Goal: Task Accomplishment & Management: Use online tool/utility

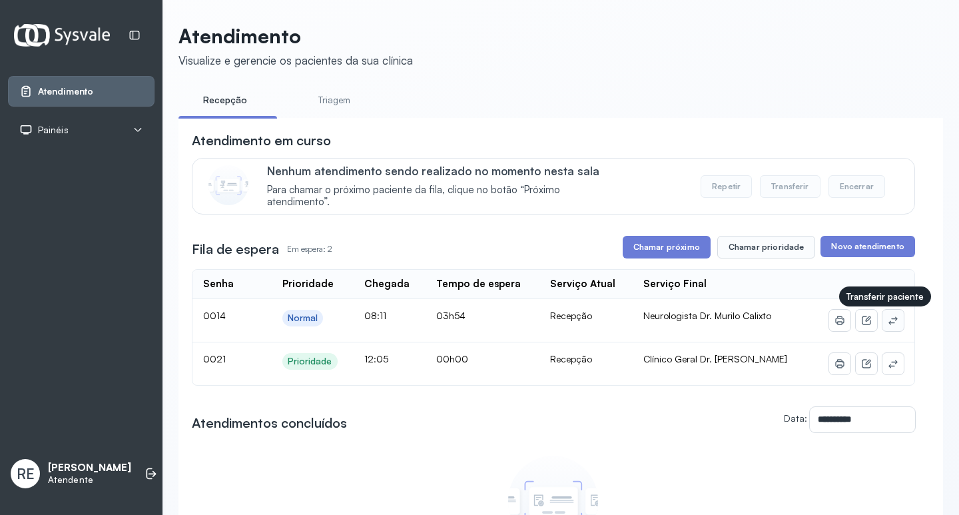
click at [888, 324] on icon at bounding box center [893, 320] width 11 height 11
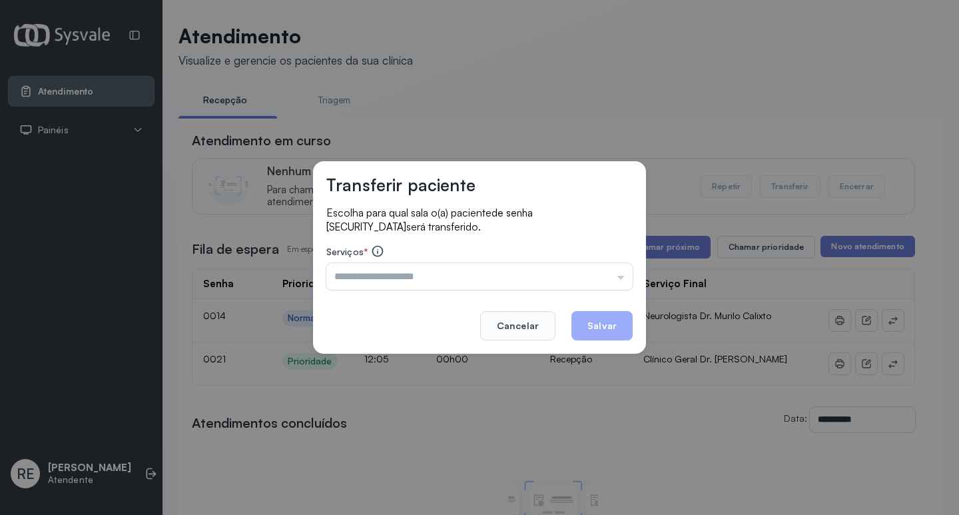
drag, startPoint x: 499, startPoint y: 320, endPoint x: 697, endPoint y: 378, distance: 206.1
click at [507, 322] on button "Cancelar" at bounding box center [517, 325] width 75 height 29
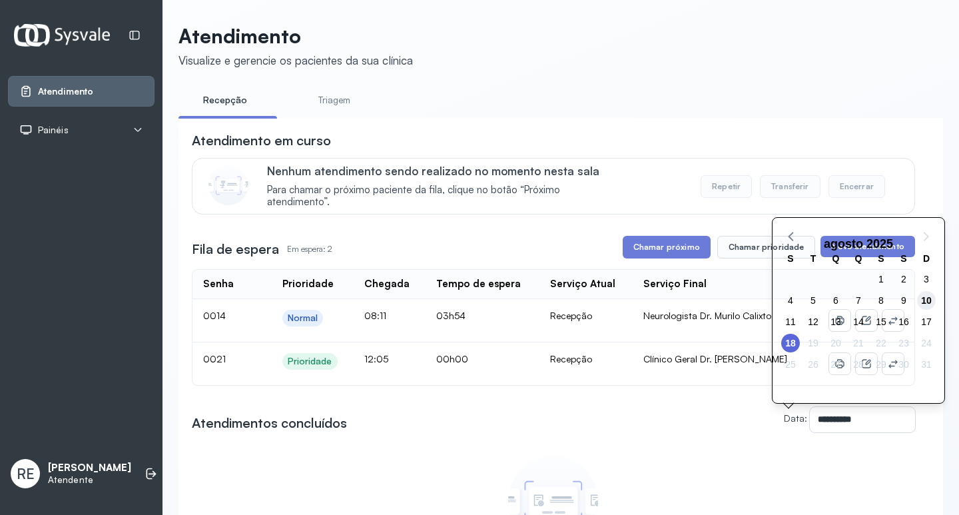
drag, startPoint x: 935, startPoint y: 302, endPoint x: 914, endPoint y: 334, distance: 38.1
click at [935, 302] on span "10" at bounding box center [926, 300] width 19 height 19
type input "**********"
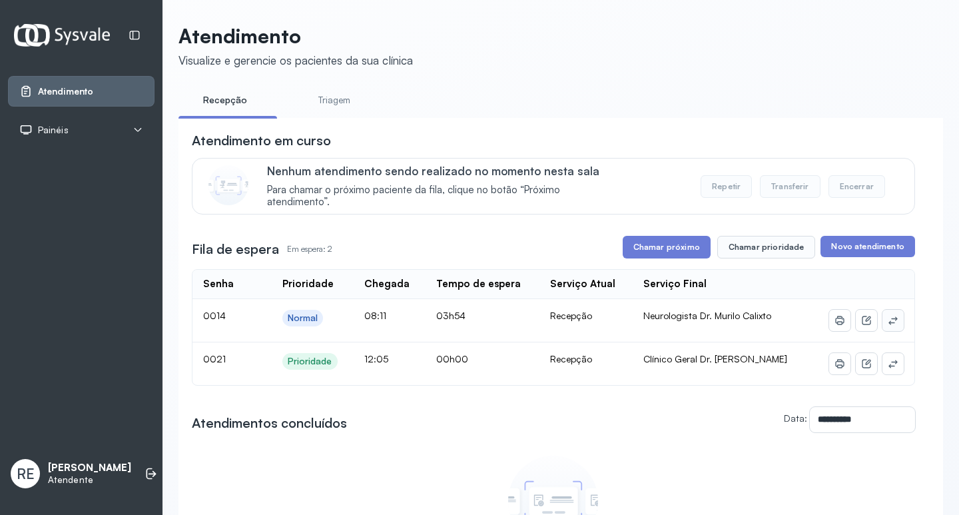
click at [882, 329] on button at bounding box center [892, 320] width 21 height 21
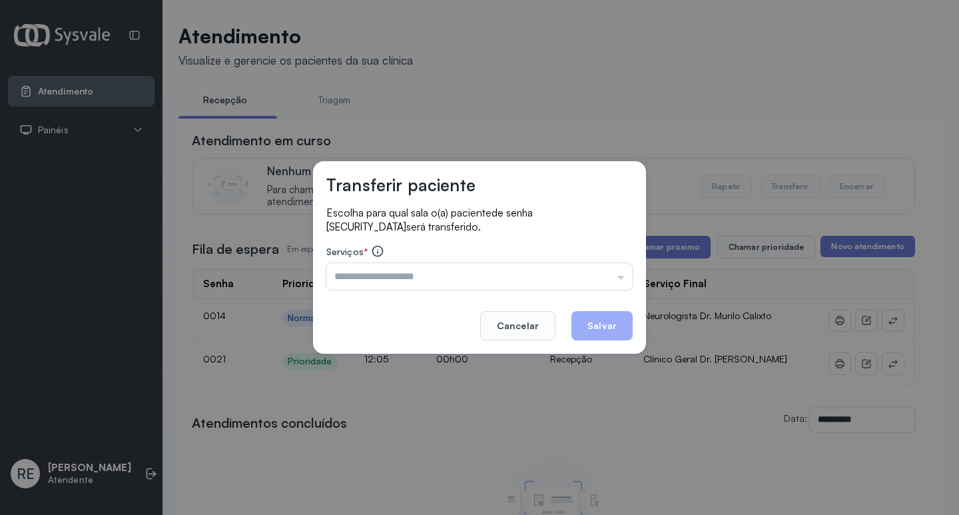
click at [908, 314] on div "Transferir paciente Escolha para qual sala o(a) paciente de senha 0014 será tra…" at bounding box center [479, 257] width 959 height 515
drag, startPoint x: 643, startPoint y: 429, endPoint x: 677, endPoint y: 415, distance: 36.1
click at [653, 425] on div "Transferir paciente Escolha para qual sala o(a) paciente de senha 0014 será tra…" at bounding box center [479, 257] width 959 height 515
drag, startPoint x: 529, startPoint y: 326, endPoint x: 618, endPoint y: 308, distance: 91.0
click at [529, 325] on button "Cancelar" at bounding box center [517, 325] width 75 height 29
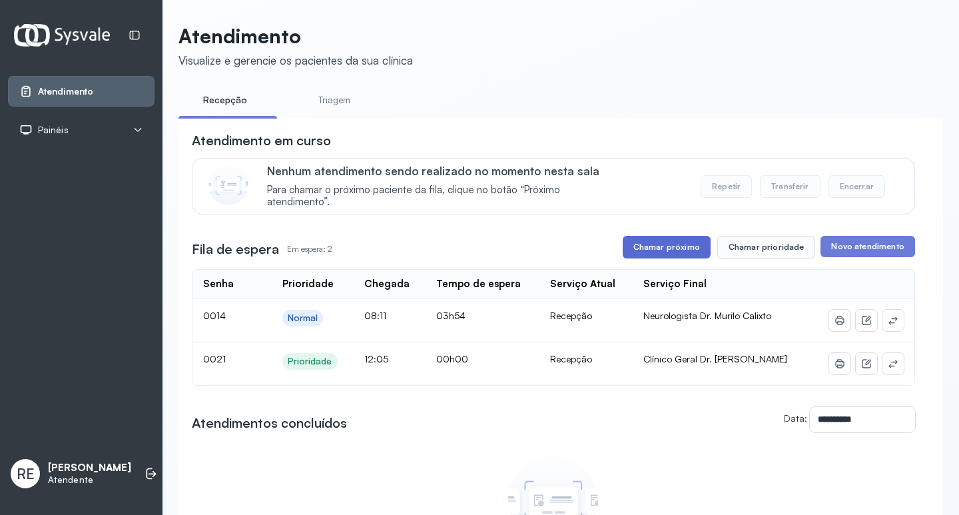
click at [667, 253] on button "Chamar próximo" at bounding box center [667, 247] width 88 height 23
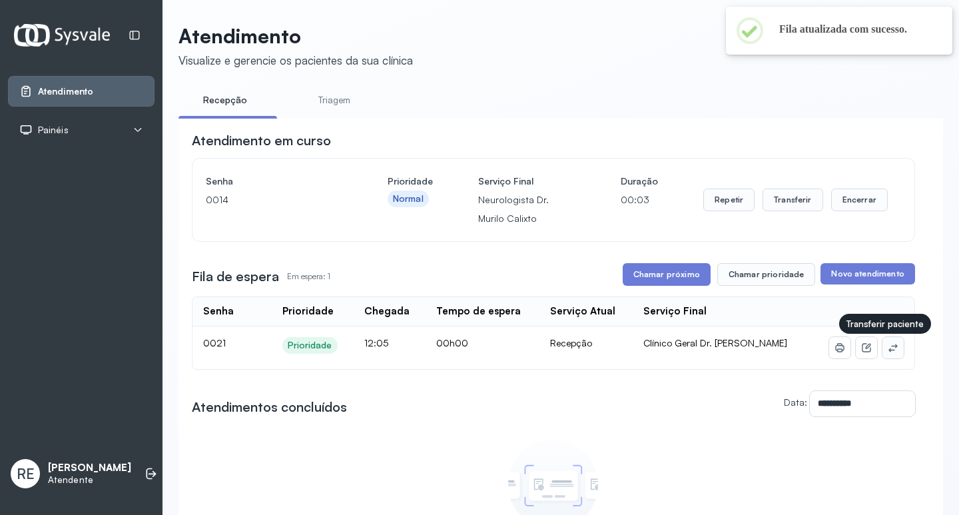
click at [888, 353] on icon at bounding box center [893, 347] width 11 height 11
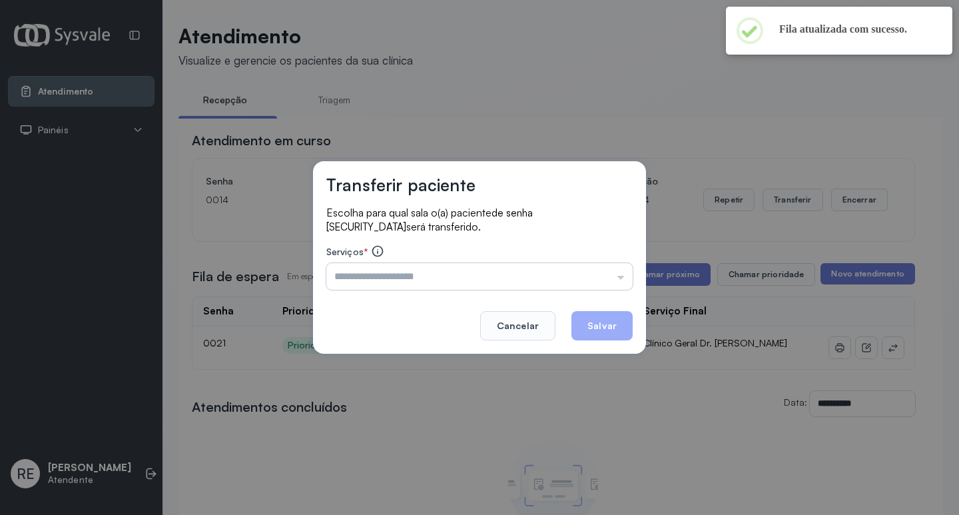
click at [497, 273] on input "text" at bounding box center [479, 276] width 306 height 27
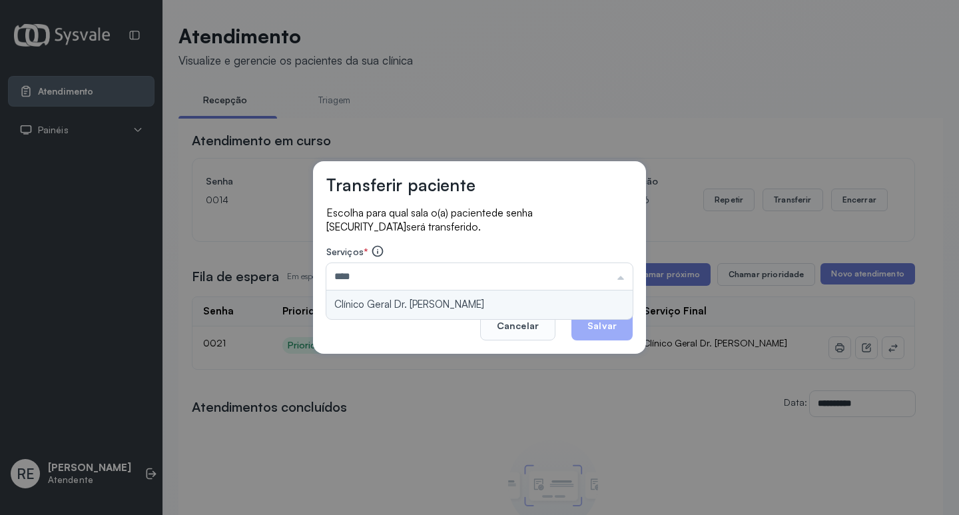
type input "**********"
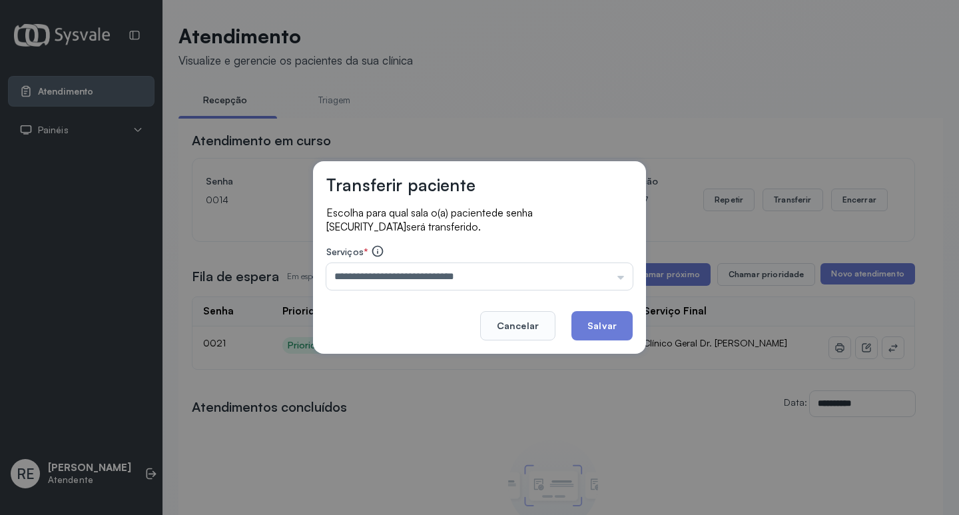
click at [499, 306] on div "**********" at bounding box center [479, 257] width 333 height 192
click at [617, 322] on button "Salvar" at bounding box center [601, 325] width 61 height 29
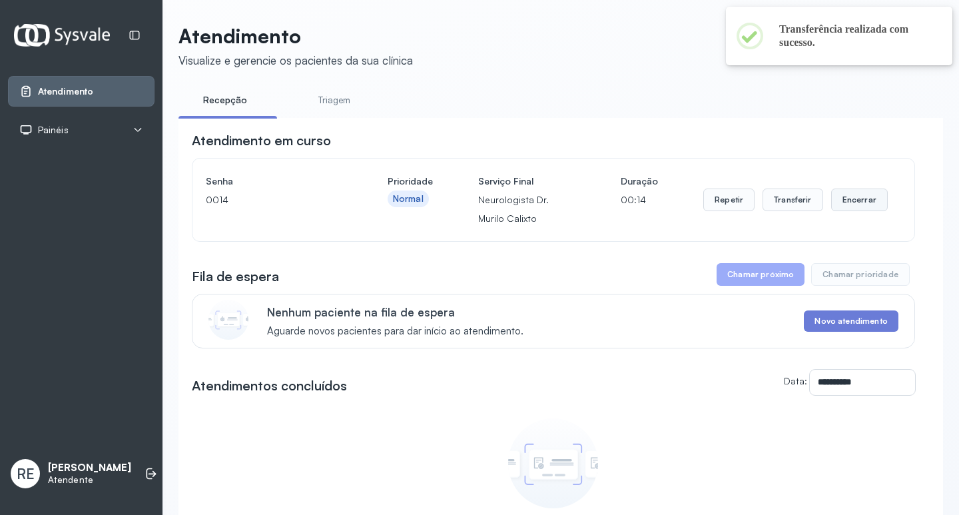
click at [843, 201] on button "Encerrar" at bounding box center [859, 199] width 57 height 23
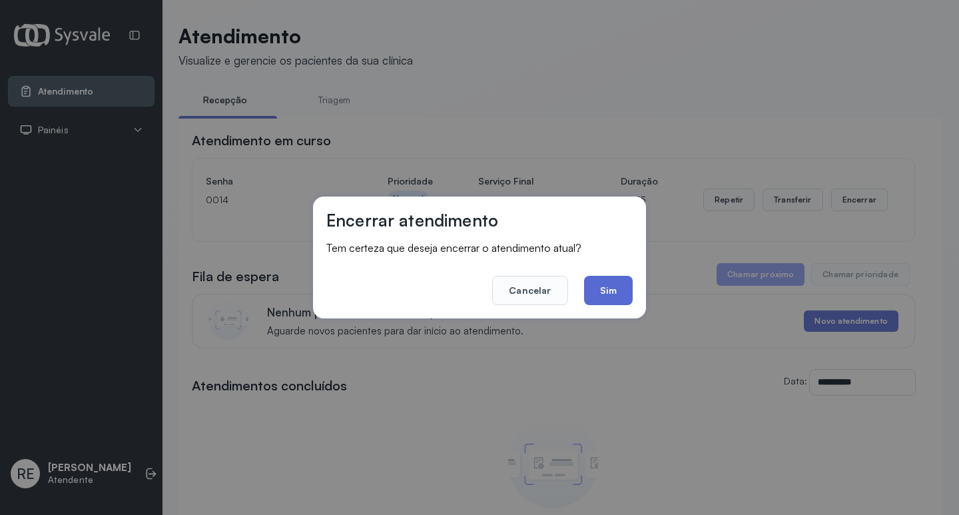
click at [617, 281] on button "Sim" at bounding box center [608, 290] width 49 height 29
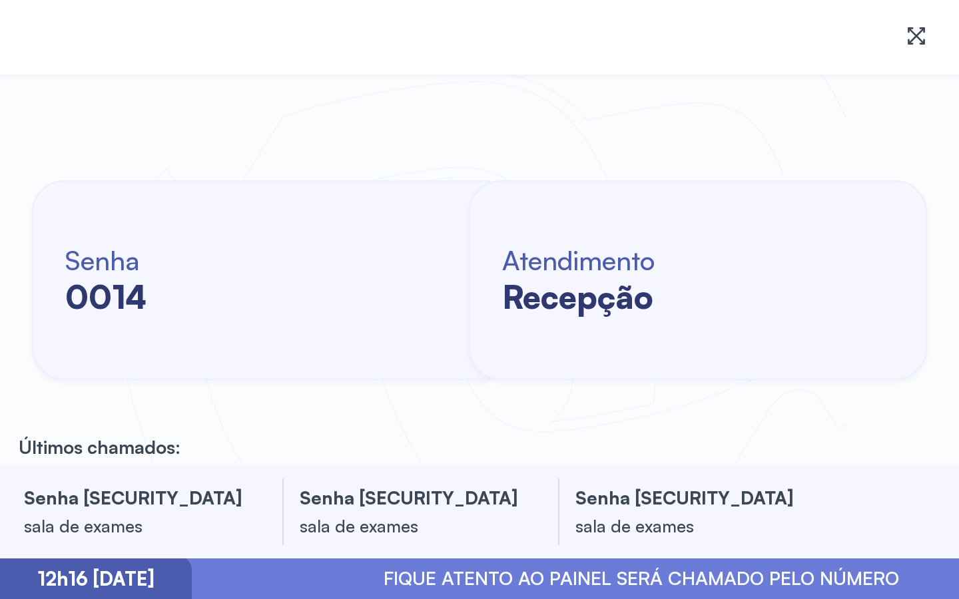
click at [632, 352] on div "Atendimento recepção" at bounding box center [698, 280] width 458 height 200
click at [852, 40] on icon at bounding box center [916, 35] width 21 height 21
click at [852, 39] on icon at bounding box center [916, 35] width 21 height 21
click at [852, 38] on icon at bounding box center [916, 35] width 21 height 21
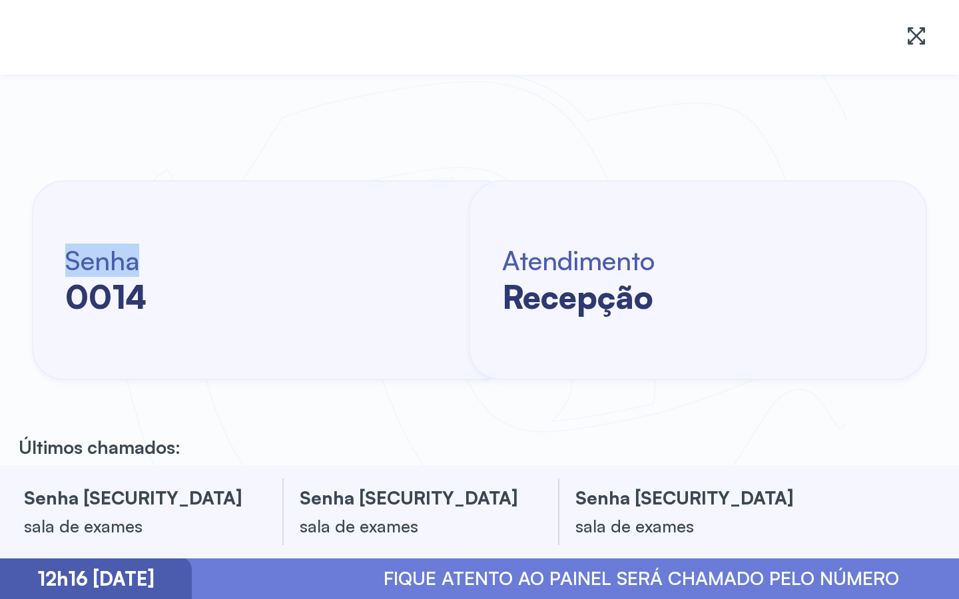
click at [852, 37] on icon at bounding box center [912, 35] width 9 height 17
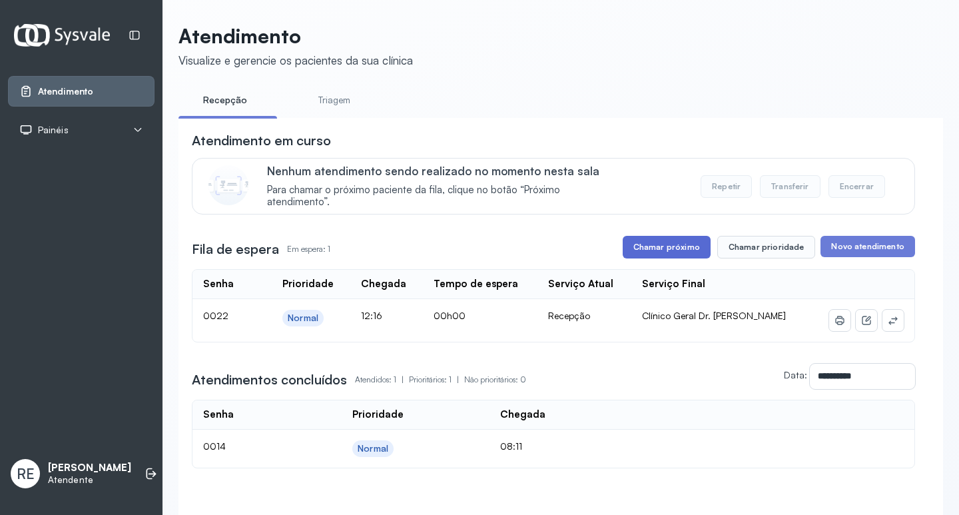
click at [685, 253] on button "Chamar próximo" at bounding box center [667, 247] width 88 height 23
click at [671, 256] on button "Chamar próximo" at bounding box center [667, 247] width 88 height 23
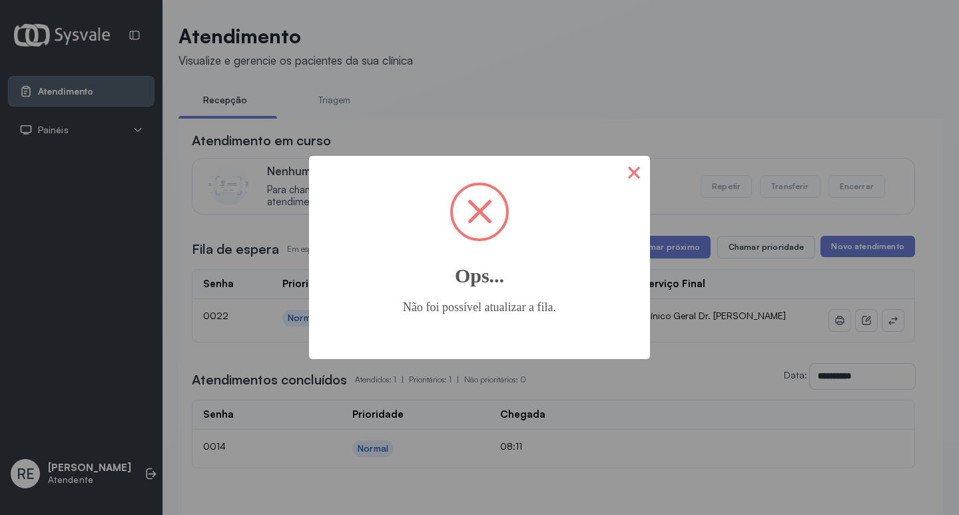
click at [631, 173] on button "×" at bounding box center [634, 172] width 32 height 32
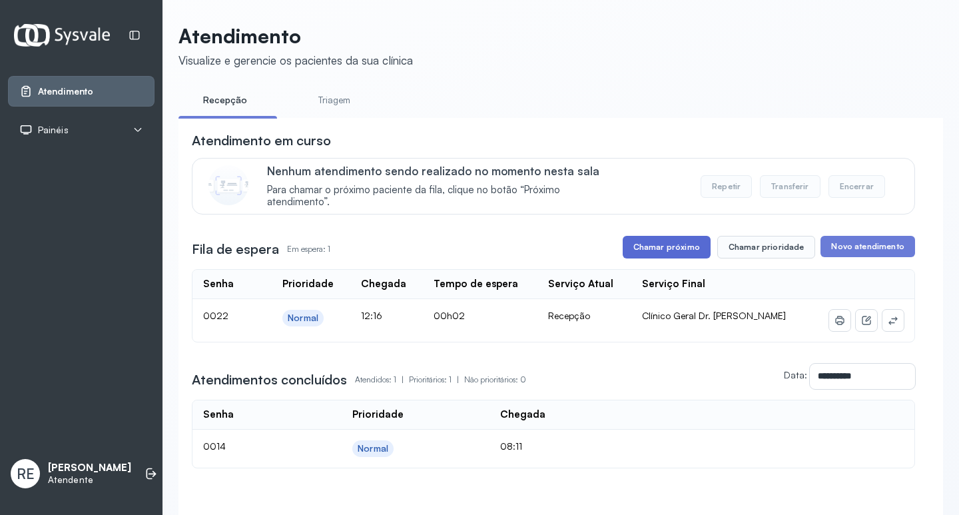
click at [687, 249] on button "Chamar próximo" at bounding box center [667, 247] width 88 height 23
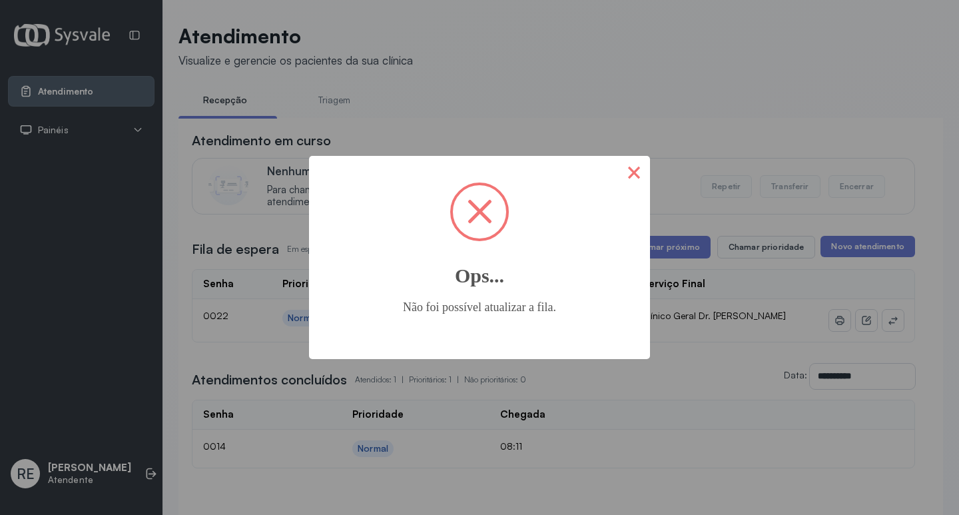
click at [631, 171] on button "×" at bounding box center [634, 172] width 32 height 32
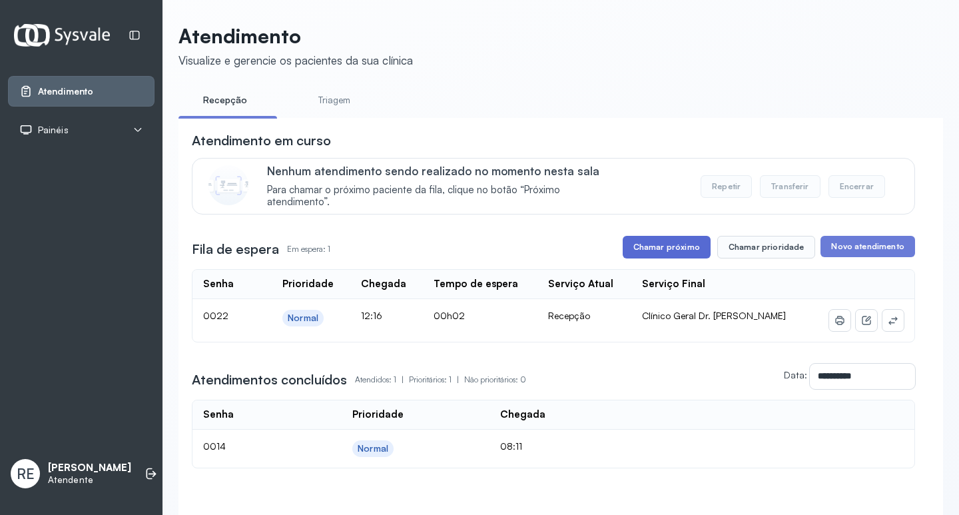
click at [685, 250] on button "Chamar próximo" at bounding box center [667, 247] width 88 height 23
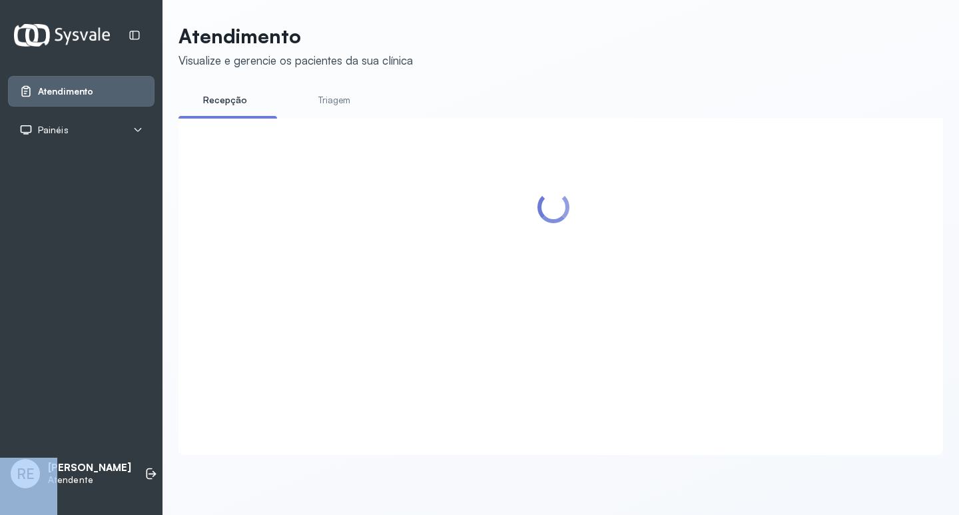
click at [685, 250] on div at bounding box center [553, 270] width 723 height 278
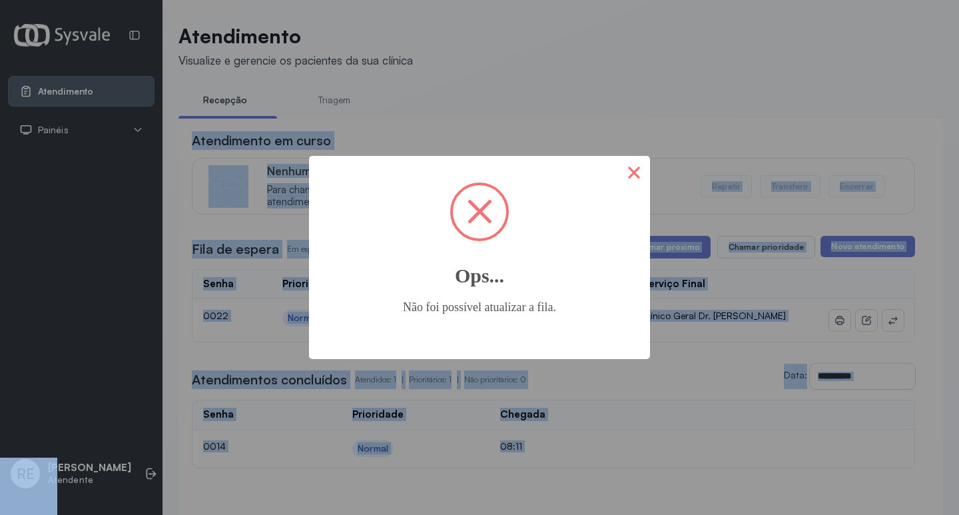
click at [639, 171] on button "×" at bounding box center [634, 172] width 32 height 32
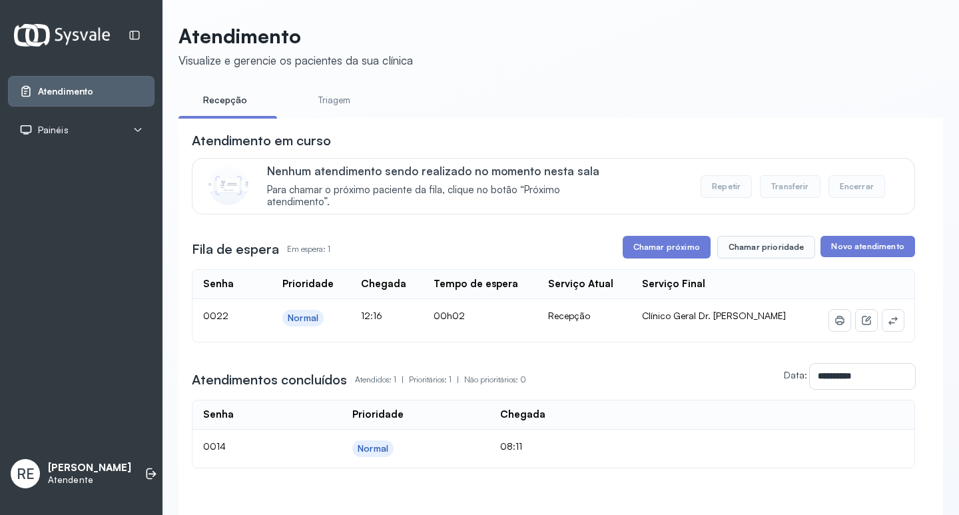
drag, startPoint x: 735, startPoint y: 29, endPoint x: 737, endPoint y: 37, distance: 8.9
click at [737, 37] on div "**********" at bounding box center [560, 295] width 796 height 591
click at [653, 250] on button "Chamar próximo" at bounding box center [667, 247] width 88 height 23
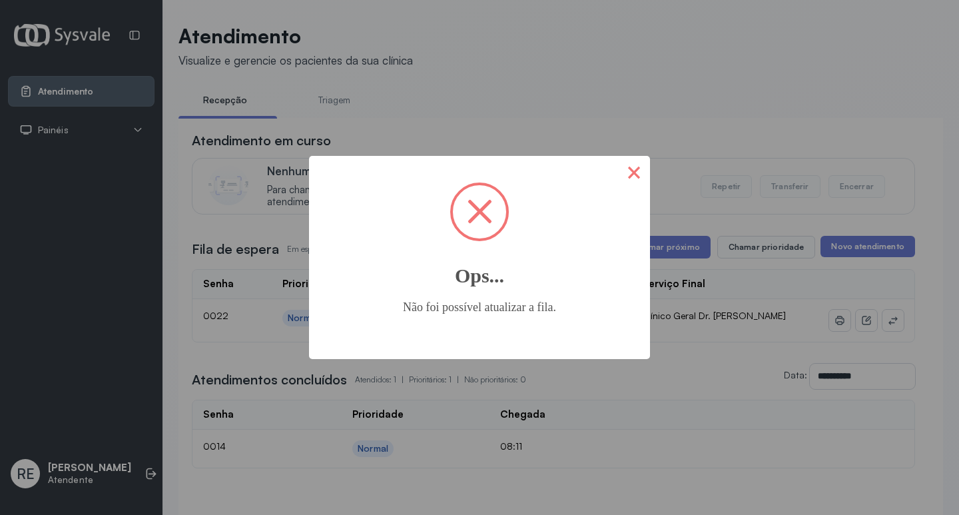
click at [623, 163] on button "×" at bounding box center [634, 172] width 32 height 32
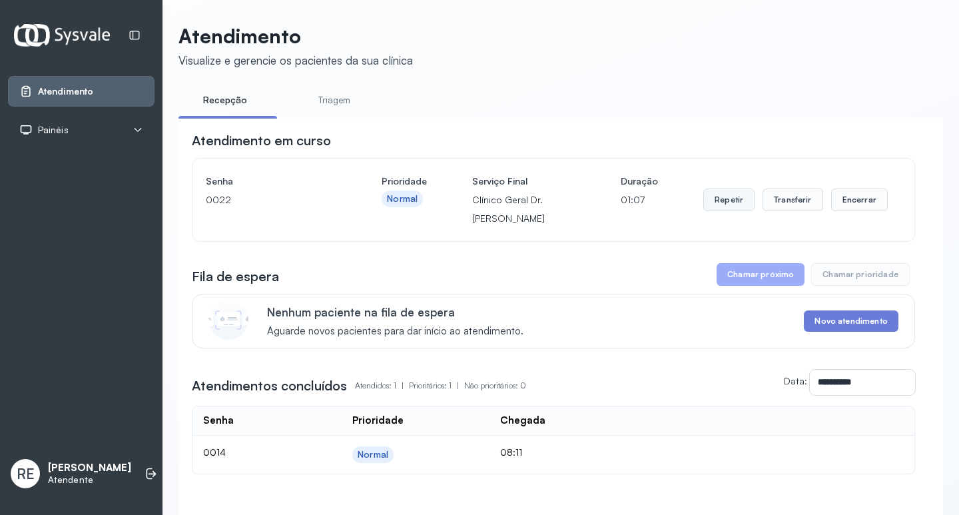
click at [727, 210] on button "Repetir" at bounding box center [728, 199] width 51 height 23
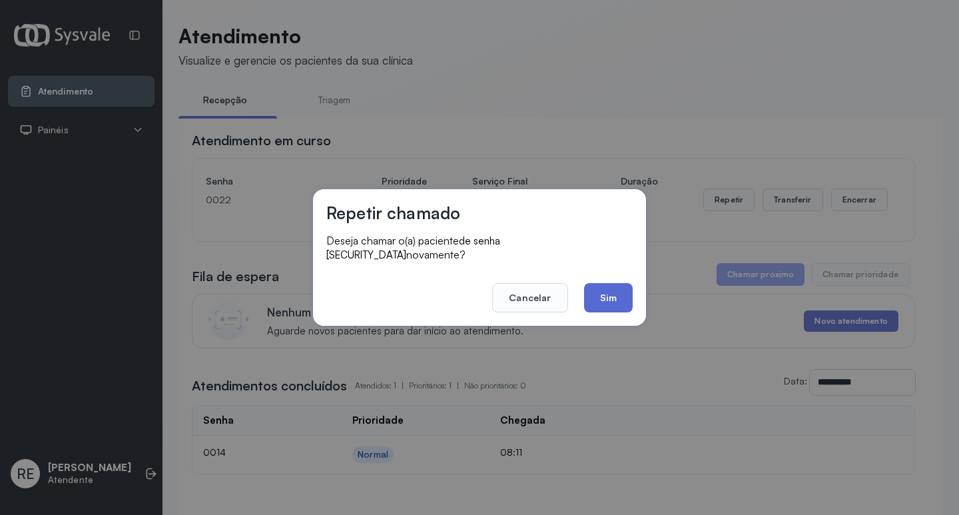
click at [612, 286] on button "Sim" at bounding box center [608, 297] width 49 height 29
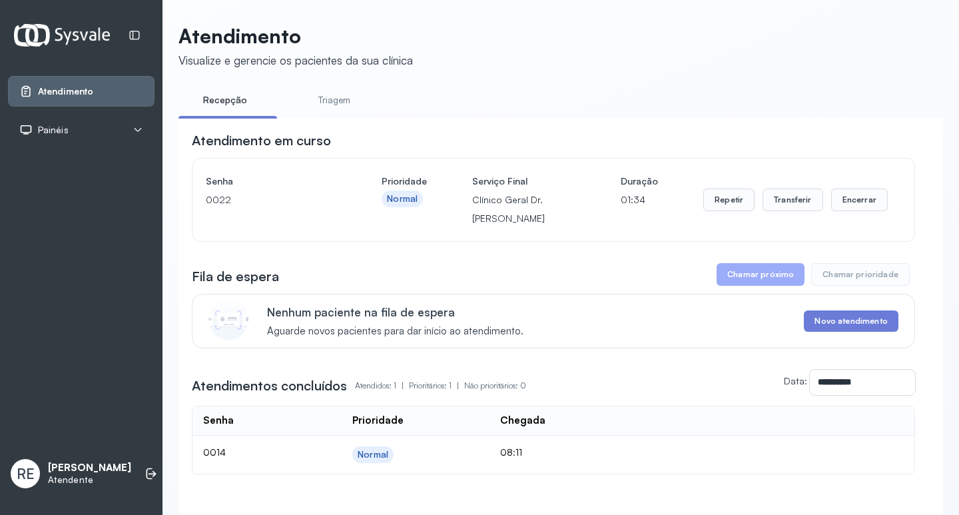
click at [80, 129] on div "Painéis" at bounding box center [81, 129] width 124 height 13
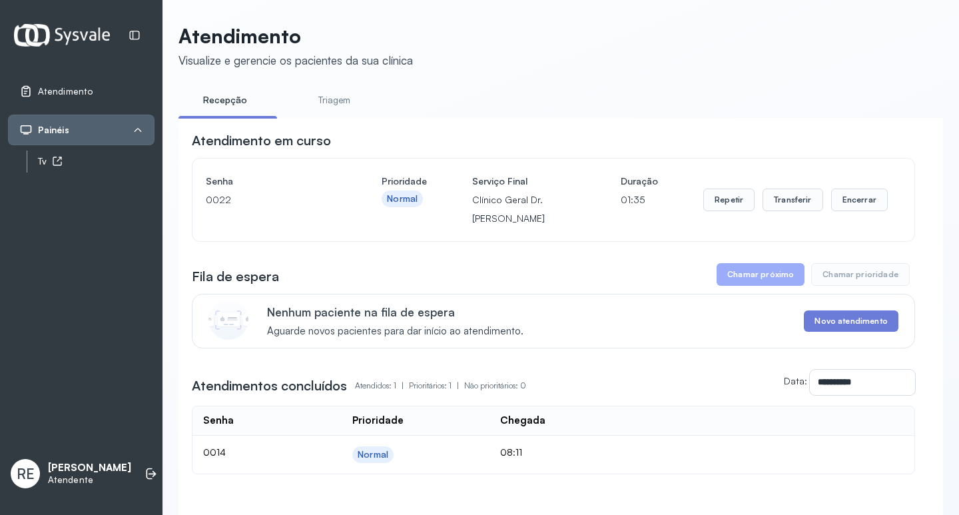
click at [107, 160] on div "Tv" at bounding box center [96, 161] width 117 height 11
click at [518, 479] on div "**********" at bounding box center [553, 322] width 723 height 383
click at [83, 154] on link "Tv" at bounding box center [96, 161] width 117 height 17
click at [336, 181] on h4 "Senha" at bounding box center [271, 181] width 131 height 19
click at [100, 156] on div "Tv" at bounding box center [96, 161] width 117 height 11
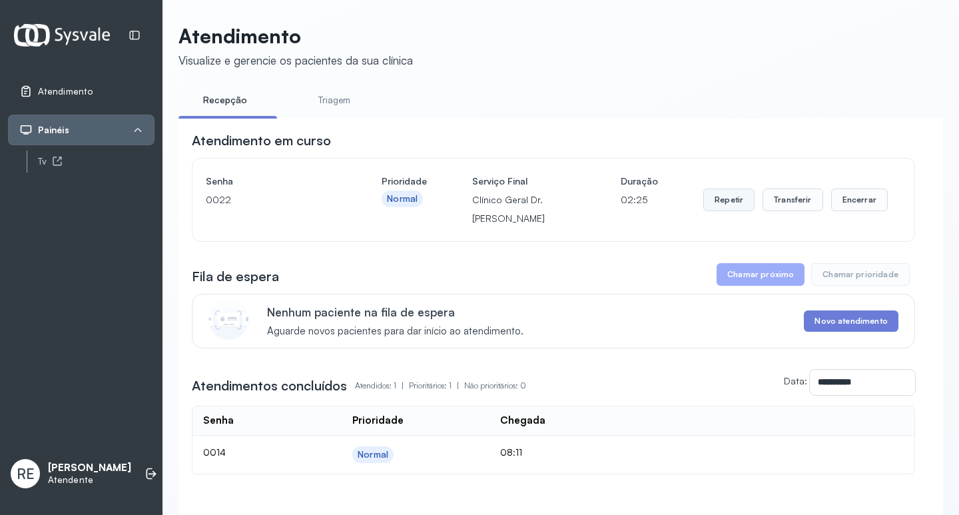
click at [725, 199] on button "Repetir" at bounding box center [728, 199] width 51 height 23
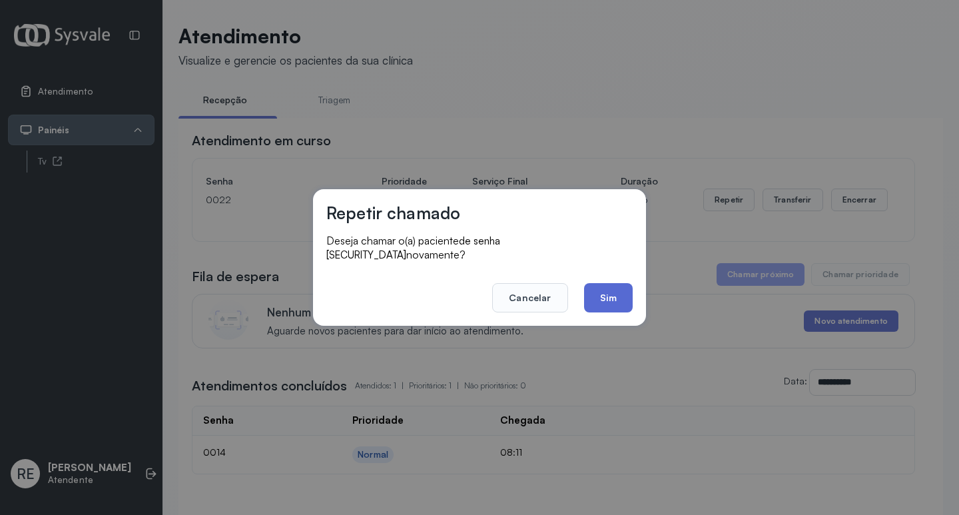
click at [608, 283] on button "Sim" at bounding box center [608, 297] width 49 height 29
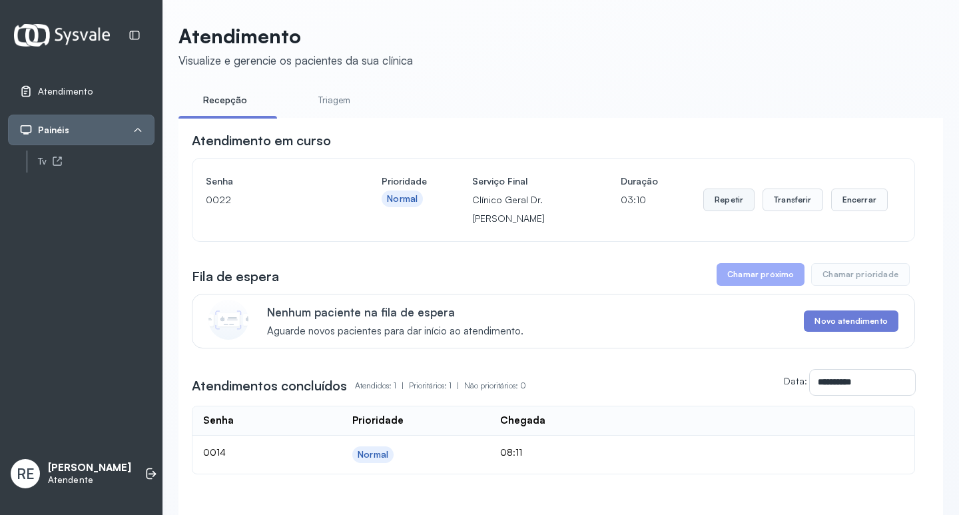
click at [721, 202] on button "Repetir" at bounding box center [728, 199] width 51 height 23
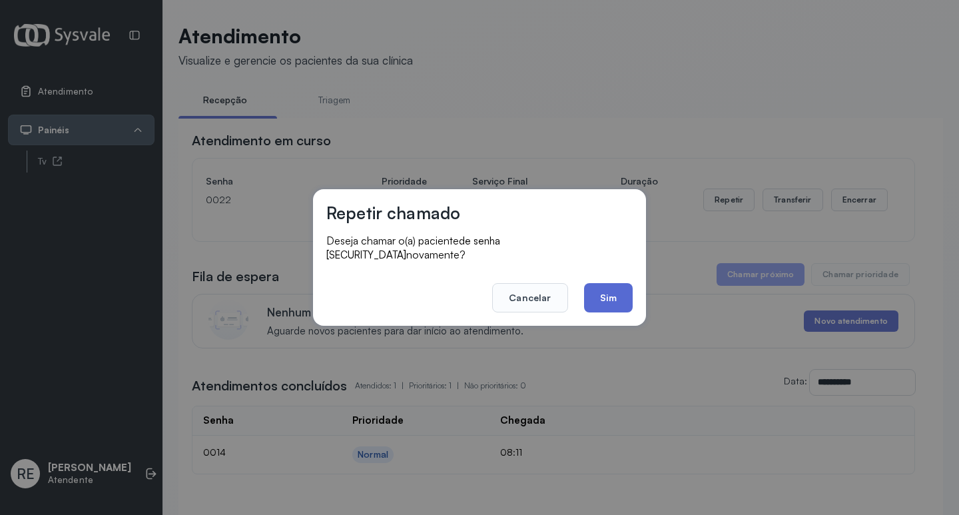
click at [603, 287] on button "Sim" at bounding box center [608, 297] width 49 height 29
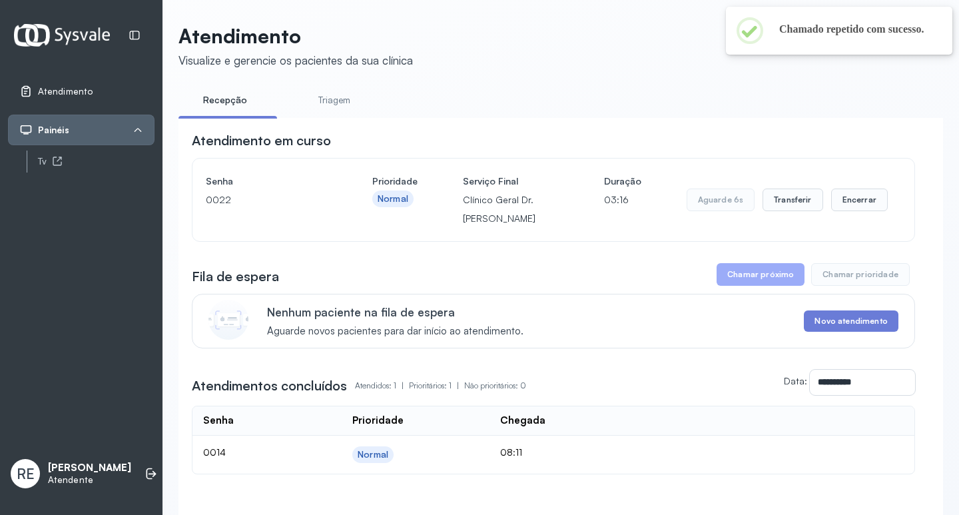
click at [940, 365] on div "**********" at bounding box center [560, 298] width 796 height 597
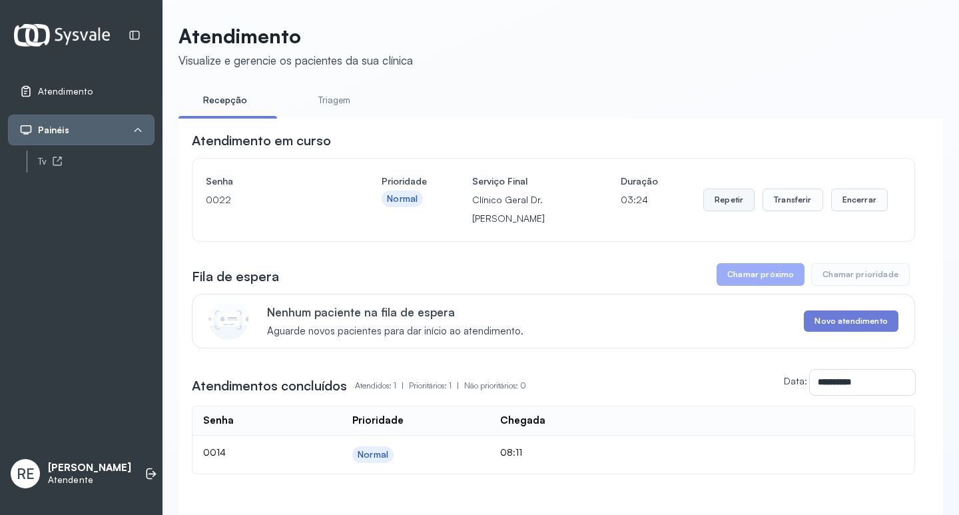
click at [727, 204] on button "Repetir" at bounding box center [728, 199] width 51 height 23
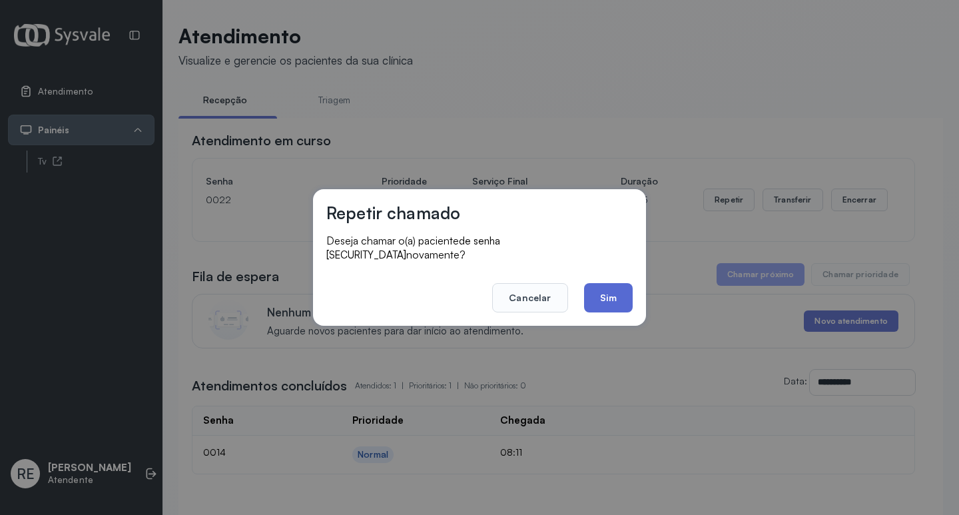
click at [590, 293] on button "Sim" at bounding box center [608, 297] width 49 height 29
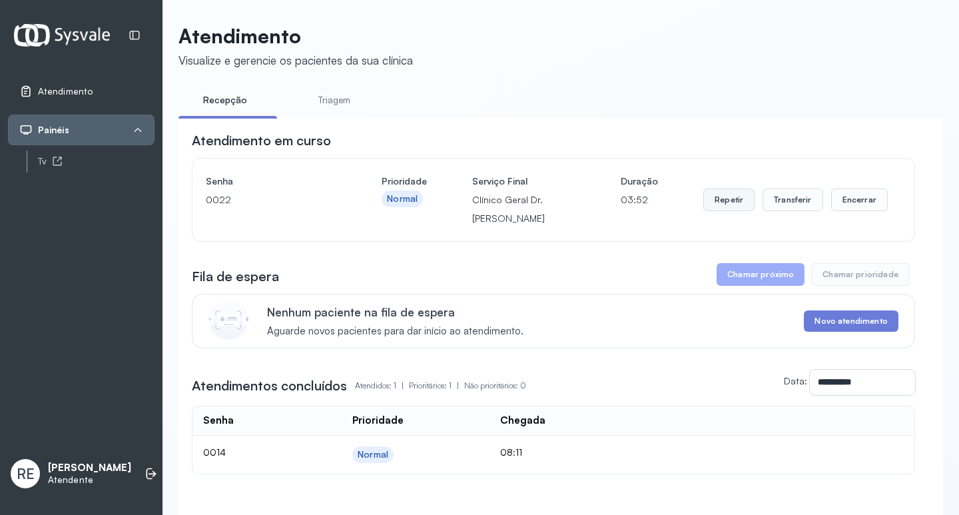
click at [730, 198] on button "Repetir" at bounding box center [728, 199] width 51 height 23
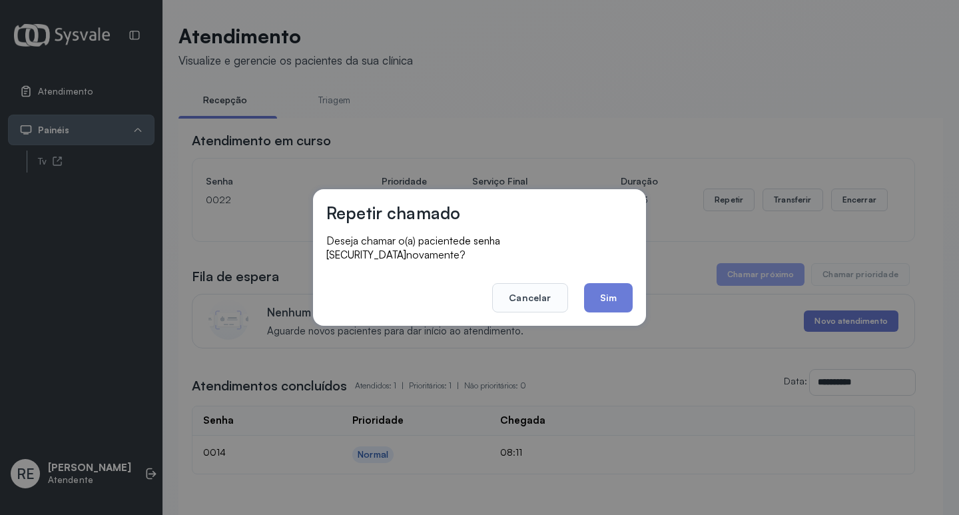
click at [609, 285] on button "Sim" at bounding box center [608, 297] width 49 height 29
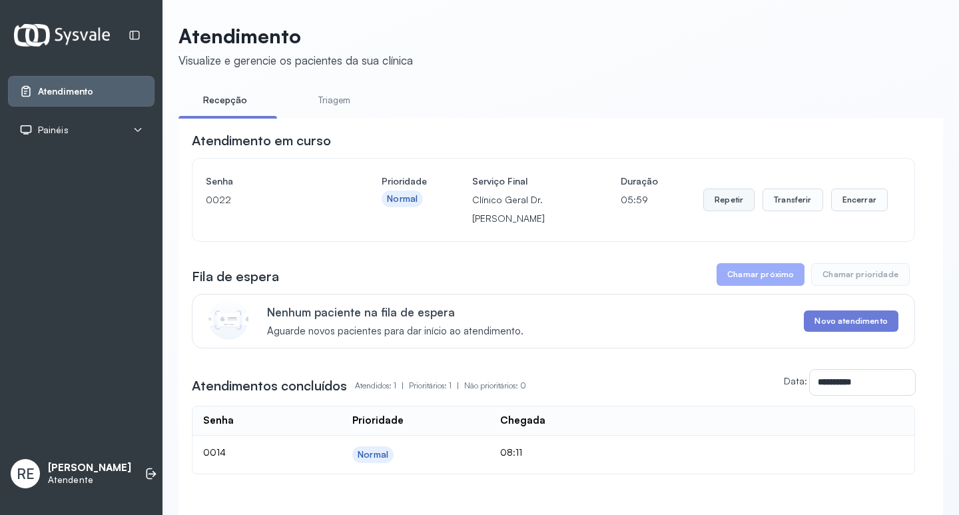
click at [720, 206] on button "Repetir" at bounding box center [728, 199] width 51 height 23
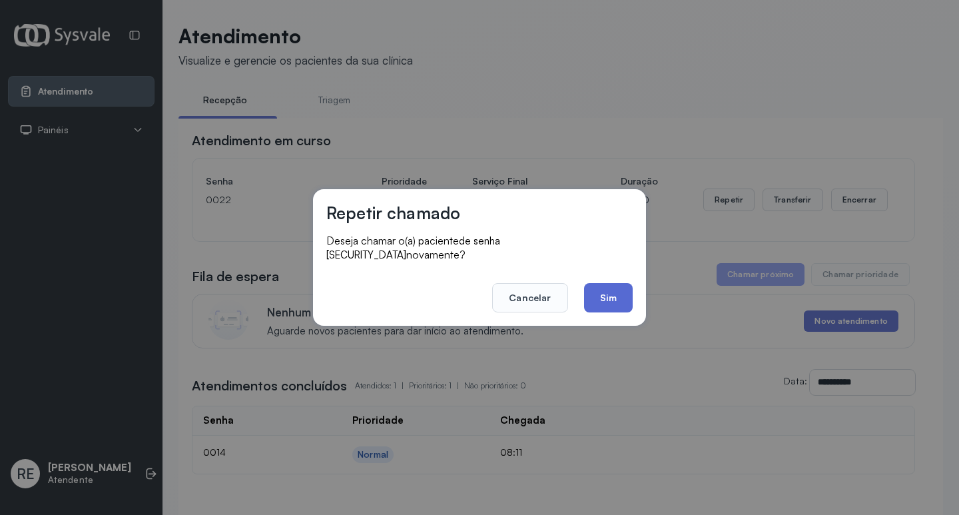
click at [595, 288] on button "Sim" at bounding box center [608, 297] width 49 height 29
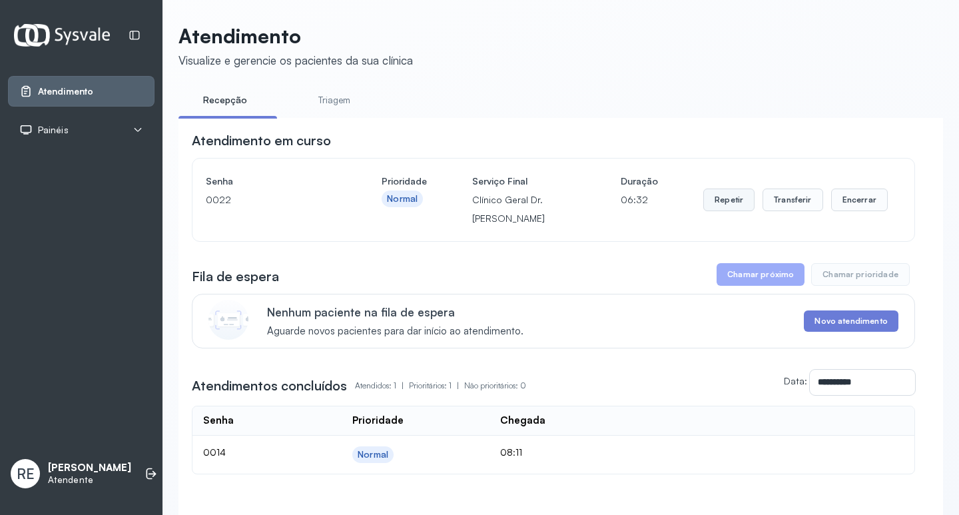
click at [730, 198] on button "Repetir" at bounding box center [728, 199] width 51 height 23
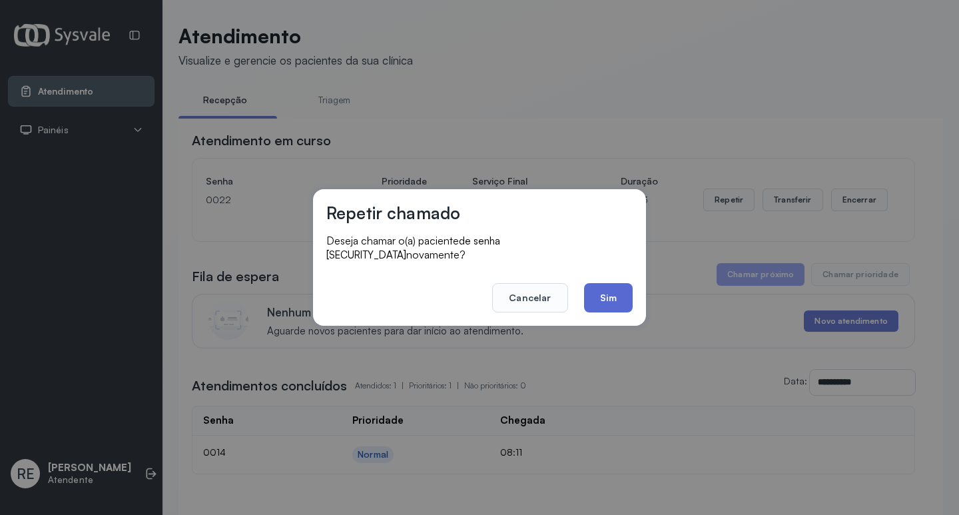
click at [609, 292] on button "Sim" at bounding box center [608, 297] width 49 height 29
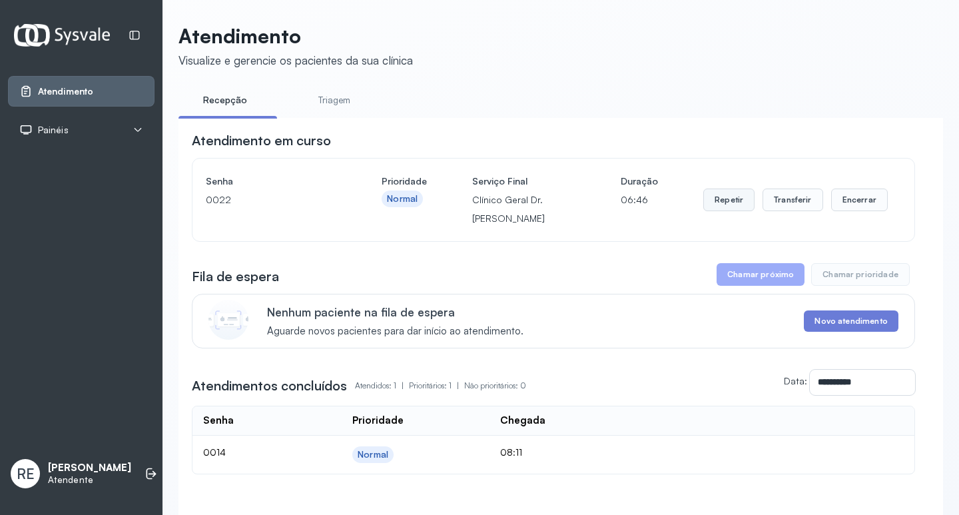
click at [729, 204] on button "Repetir" at bounding box center [728, 199] width 51 height 23
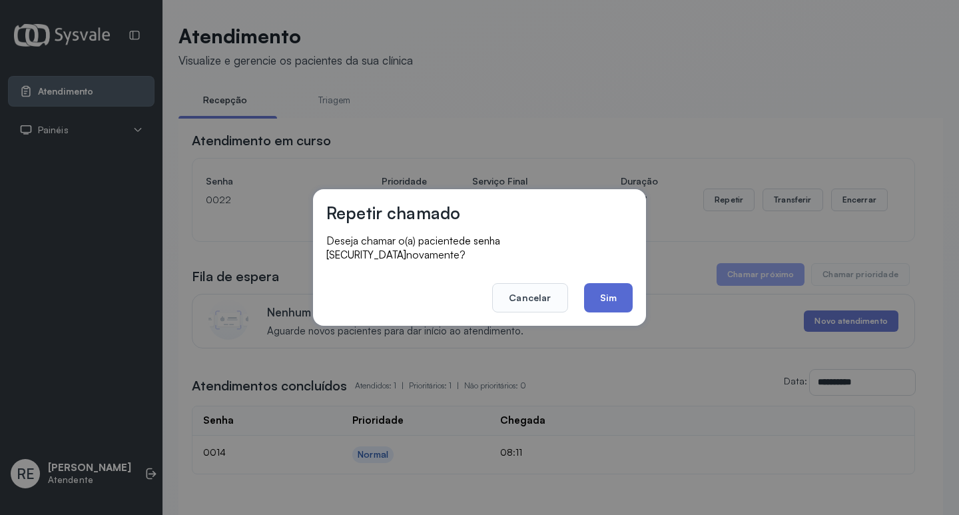
click at [610, 284] on button "Sim" at bounding box center [608, 297] width 49 height 29
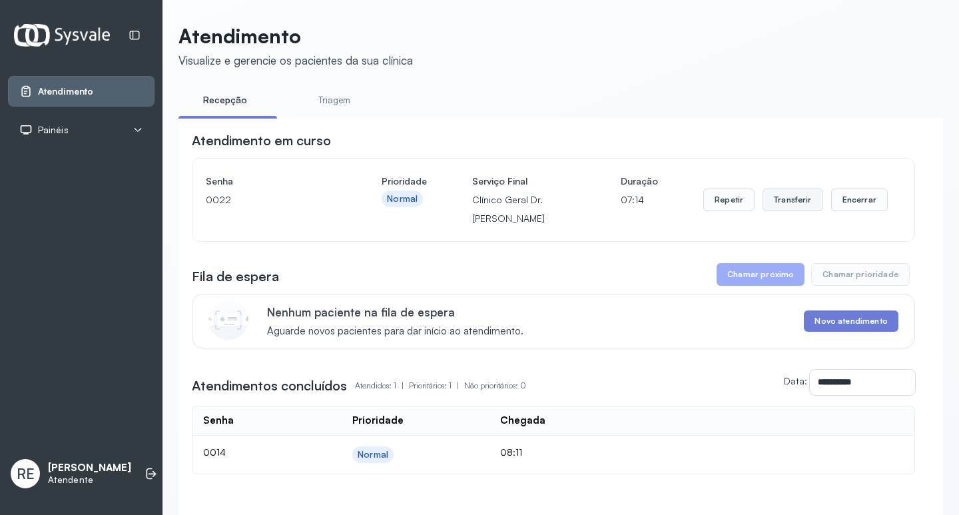
click at [765, 204] on button "Transferir" at bounding box center [793, 199] width 61 height 23
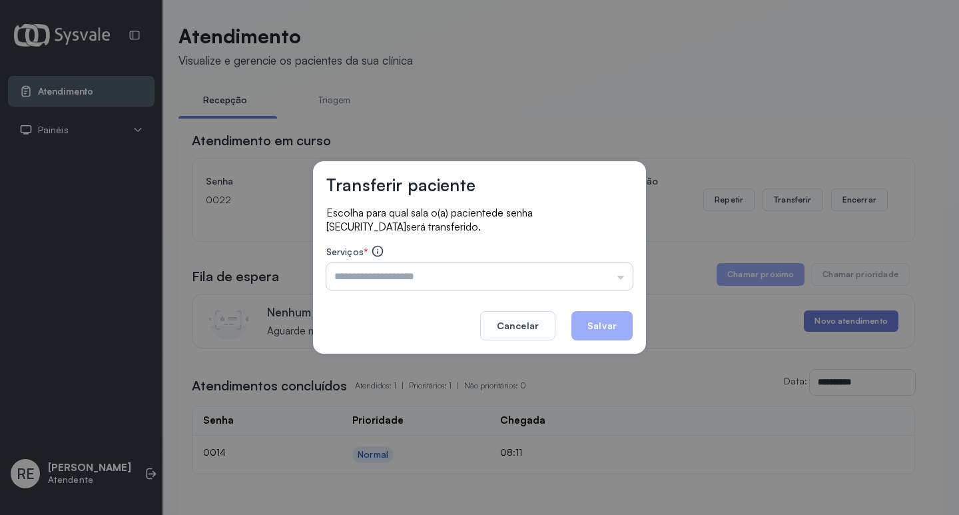
click at [540, 267] on input "text" at bounding box center [479, 276] width 306 height 27
type input "**********"
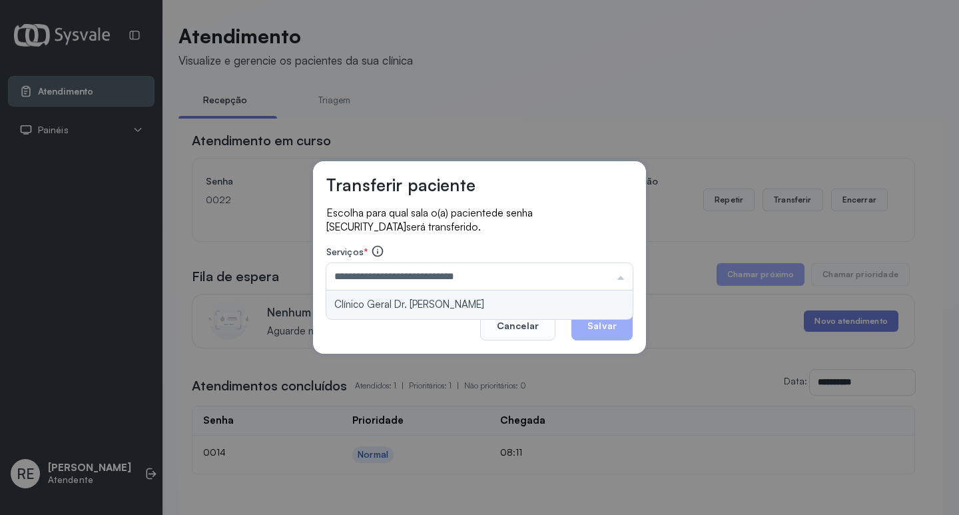
click at [466, 296] on div "**********" at bounding box center [479, 257] width 333 height 192
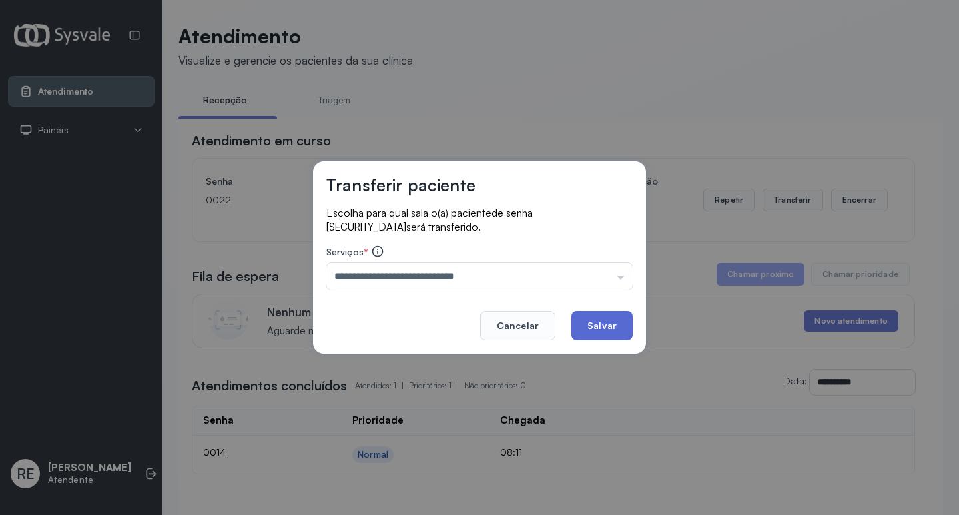
click at [582, 327] on button "Salvar" at bounding box center [601, 325] width 61 height 29
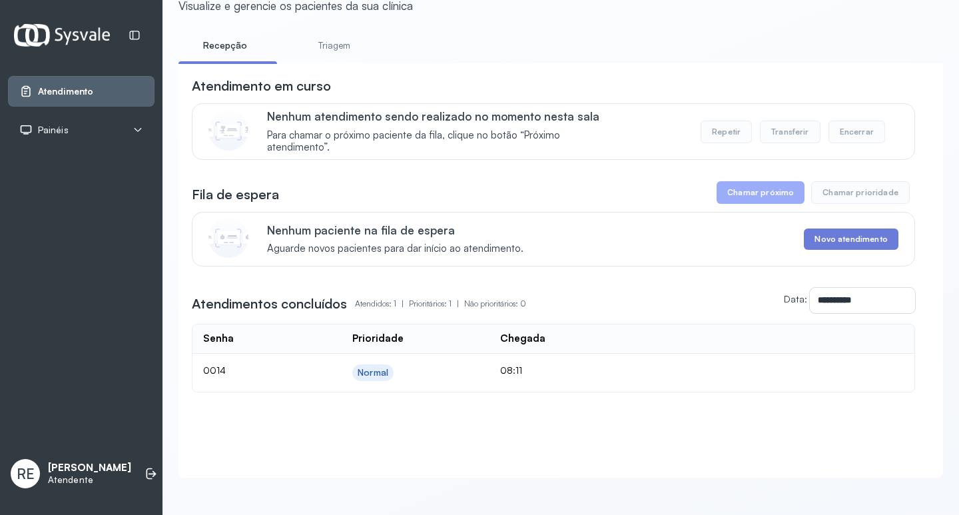
scroll to position [69, 0]
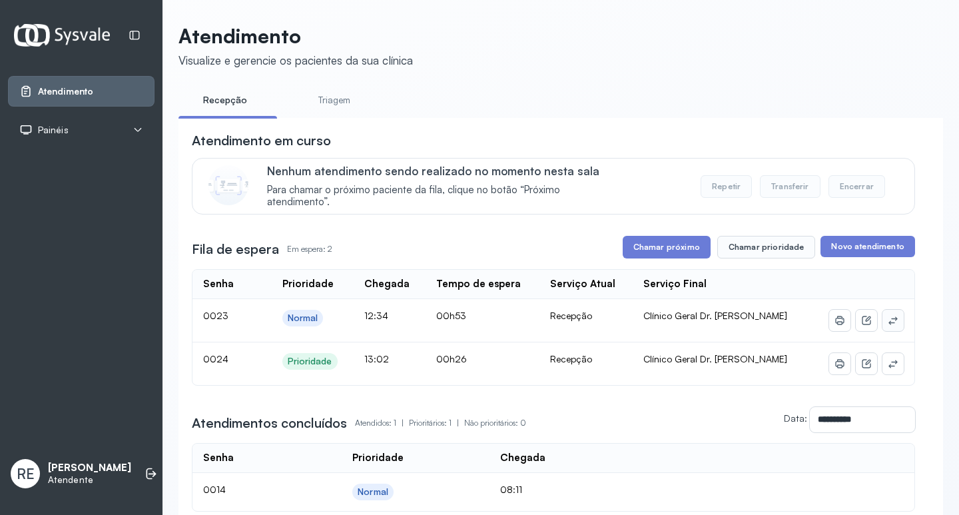
click at [889, 324] on button at bounding box center [892, 320] width 21 height 21
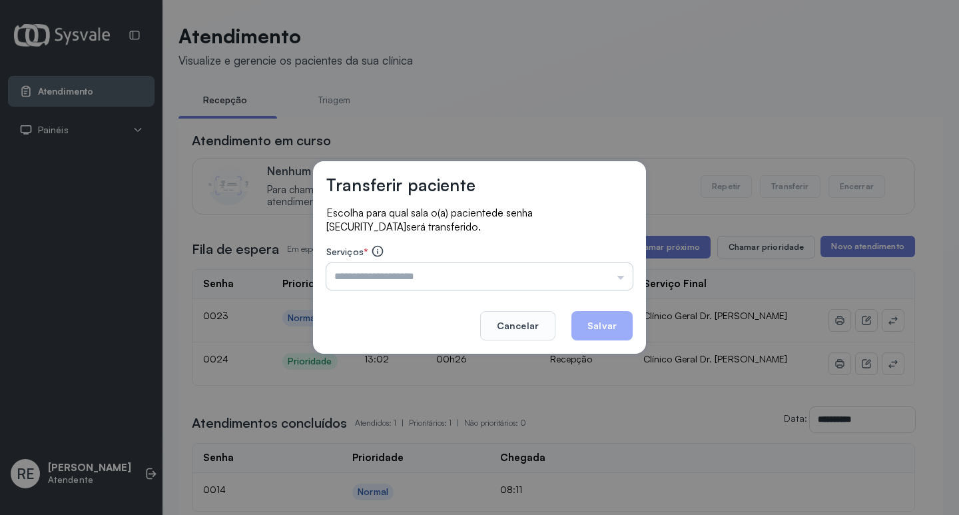
click at [553, 279] on input "text" at bounding box center [479, 276] width 306 height 27
type input "**********"
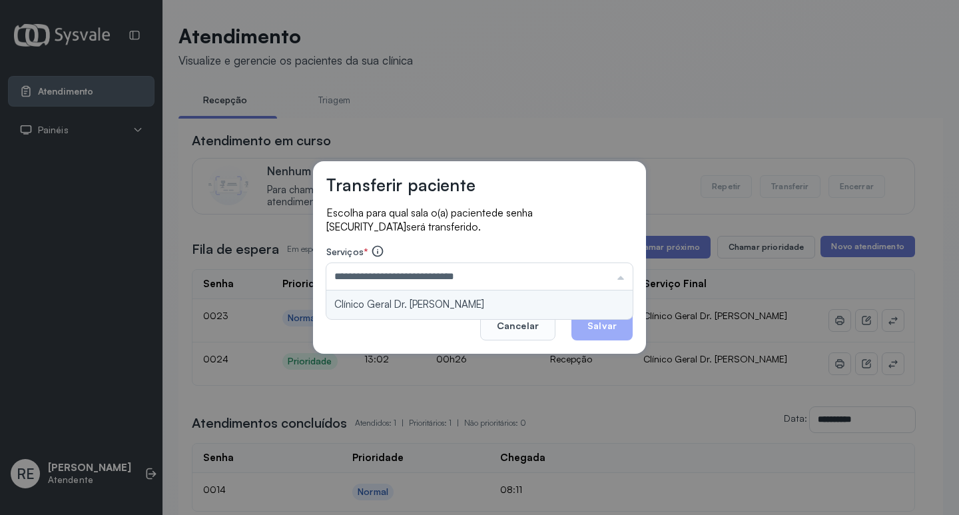
click at [498, 297] on div "**********" at bounding box center [479, 257] width 333 height 192
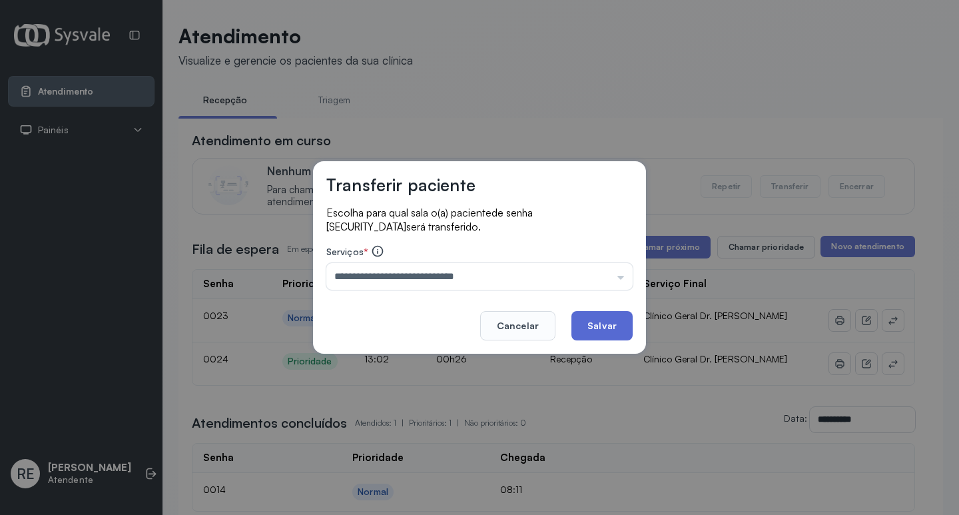
click at [607, 340] on button "Salvar" at bounding box center [601, 325] width 61 height 29
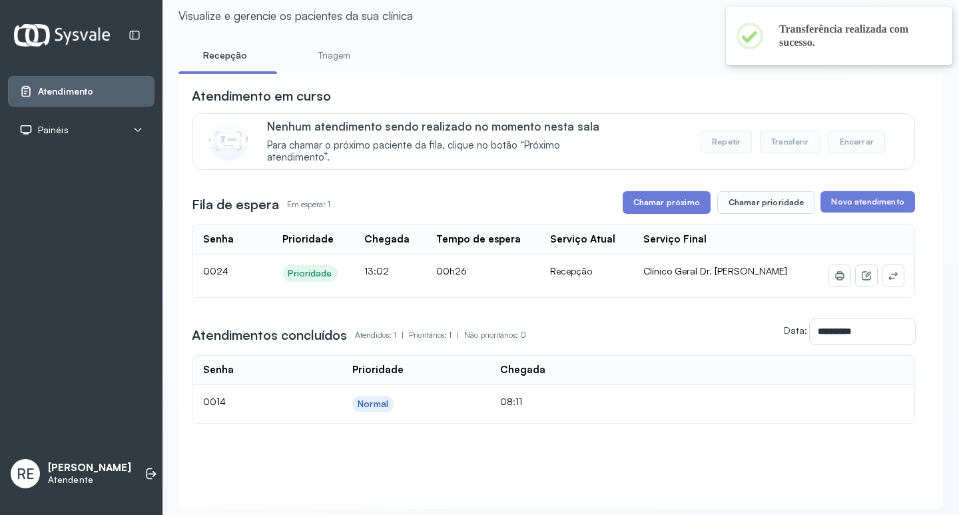
scroll to position [90, 0]
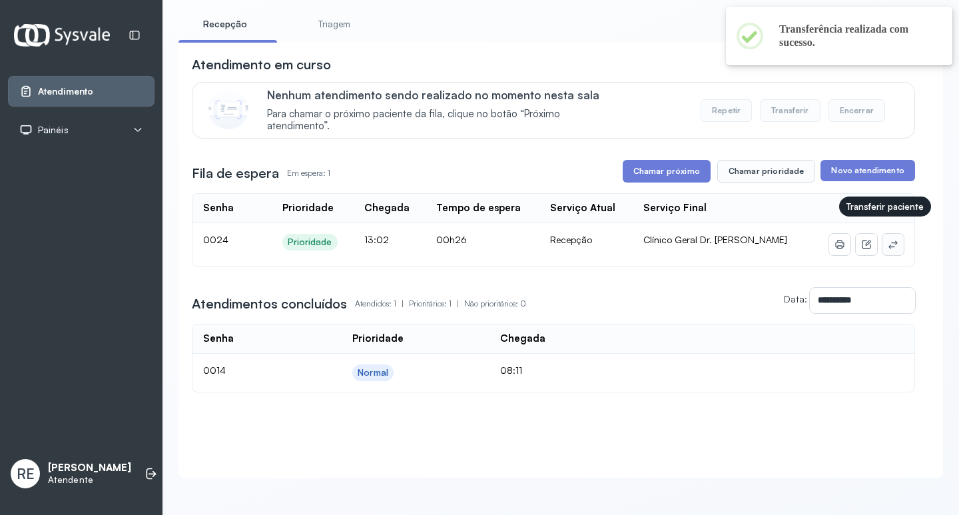
click at [887, 241] on button at bounding box center [892, 244] width 21 height 21
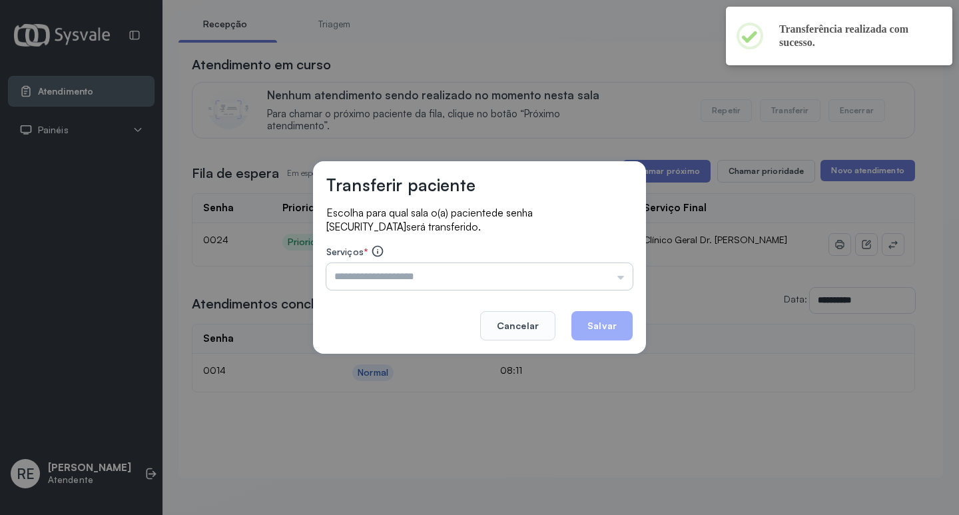
click at [551, 279] on input "text" at bounding box center [479, 276] width 306 height 27
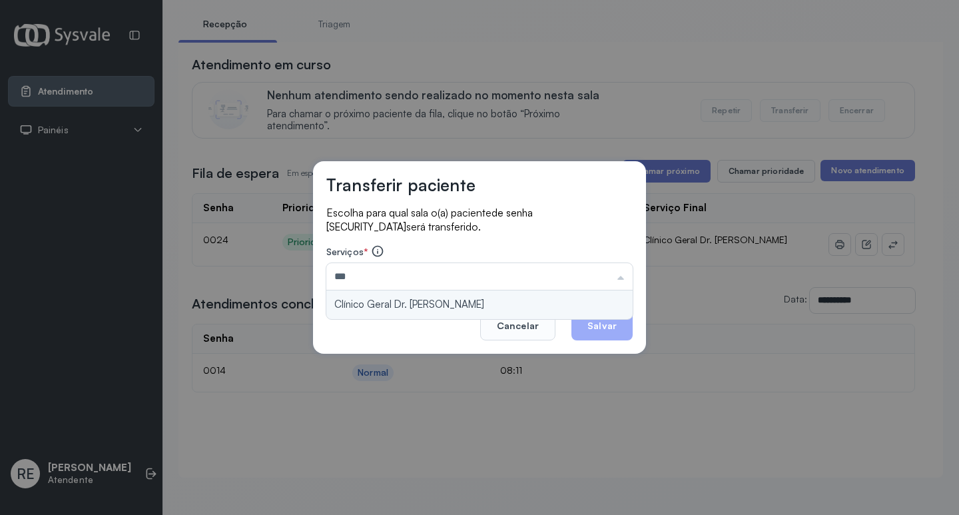
type input "**********"
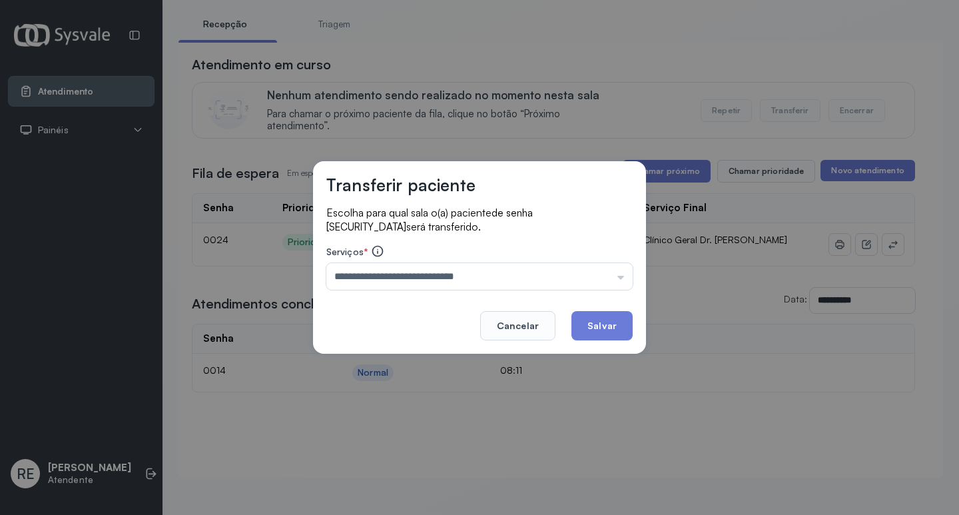
click at [477, 313] on div "**********" at bounding box center [479, 257] width 333 height 192
click at [611, 329] on button "Salvar" at bounding box center [601, 325] width 61 height 29
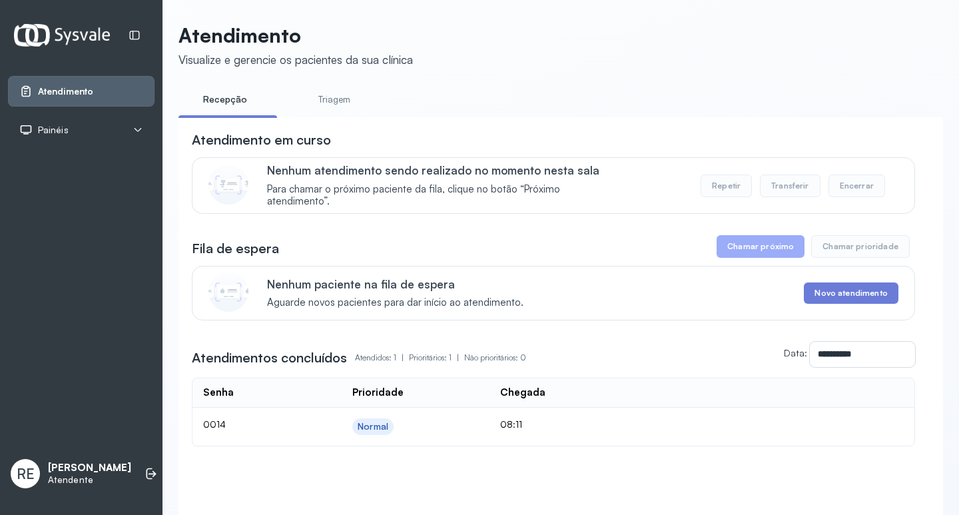
scroll to position [0, 0]
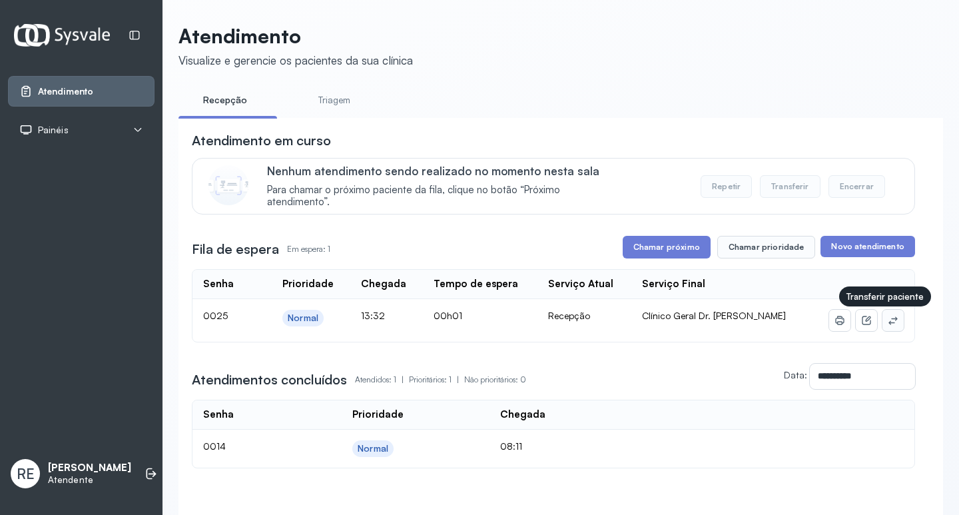
click at [888, 321] on icon at bounding box center [893, 320] width 11 height 11
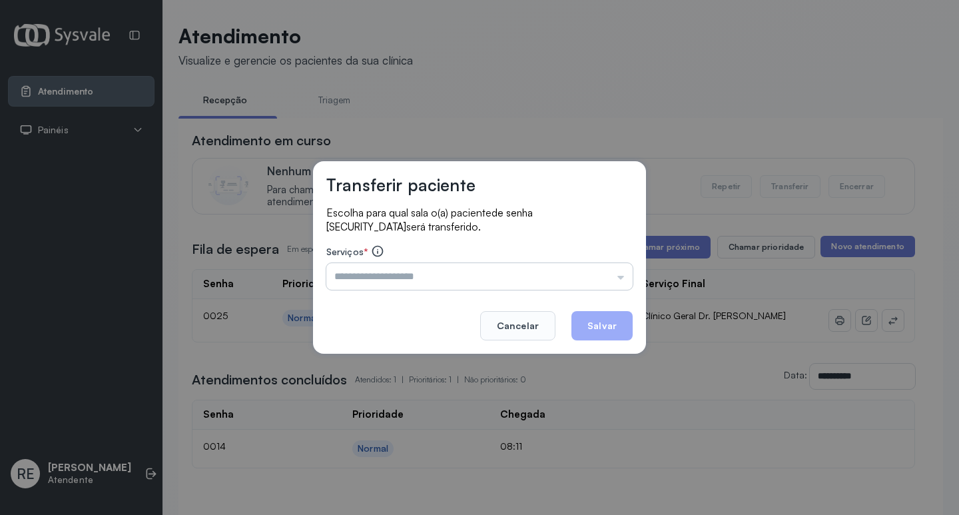
click at [484, 275] on input "text" at bounding box center [479, 276] width 306 height 27
type input "**********"
click at [474, 304] on div "**********" at bounding box center [479, 257] width 333 height 192
click at [587, 327] on button "Salvar" at bounding box center [601, 325] width 61 height 29
